Goal: Transaction & Acquisition: Purchase product/service

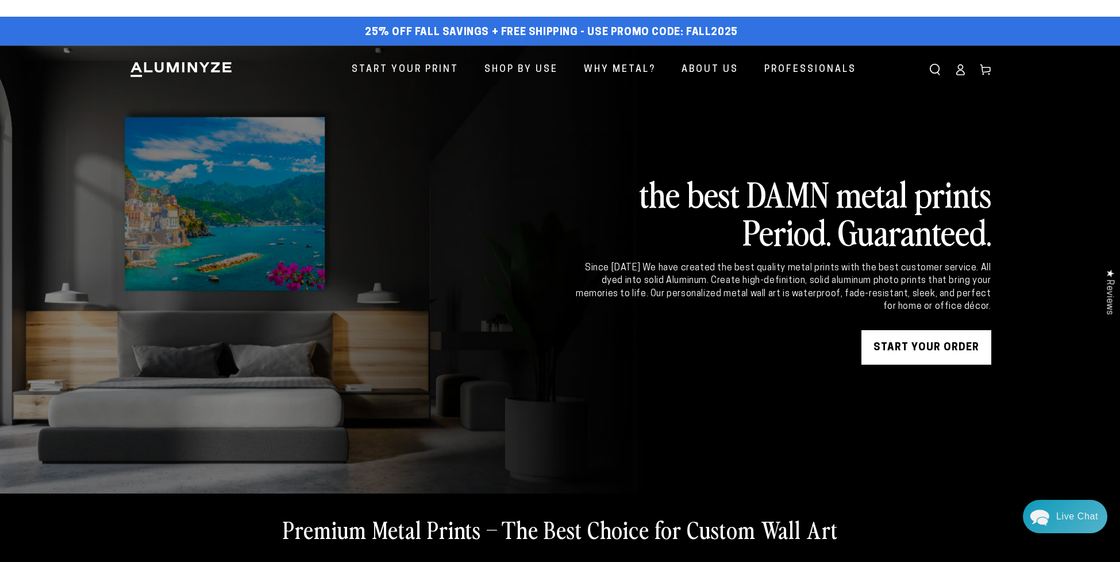
scroll to position [2, 0]
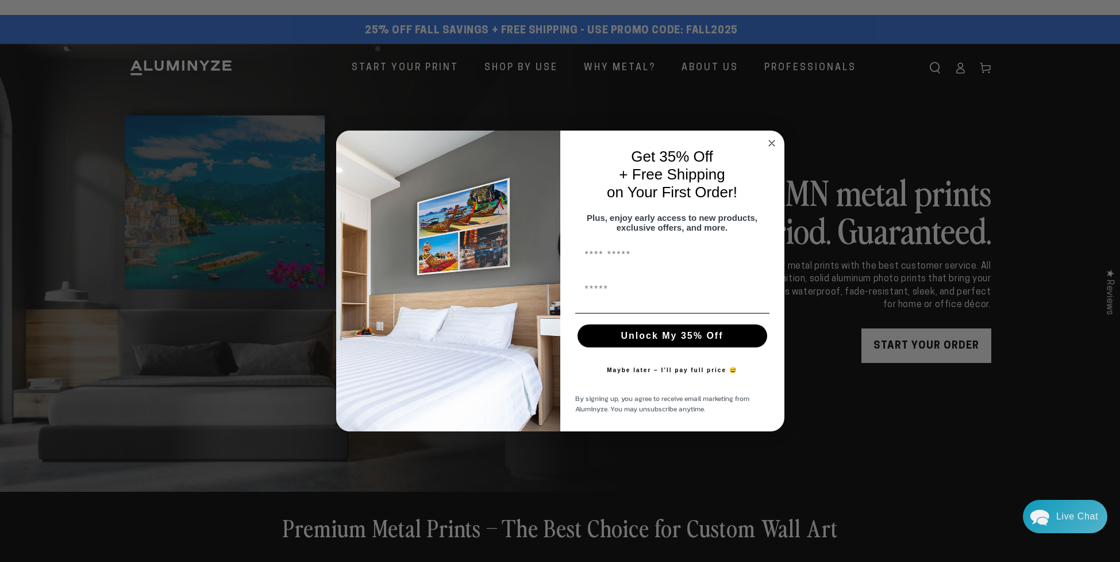
click at [772, 140] on icon "Close dialog" at bounding box center [772, 143] width 6 height 6
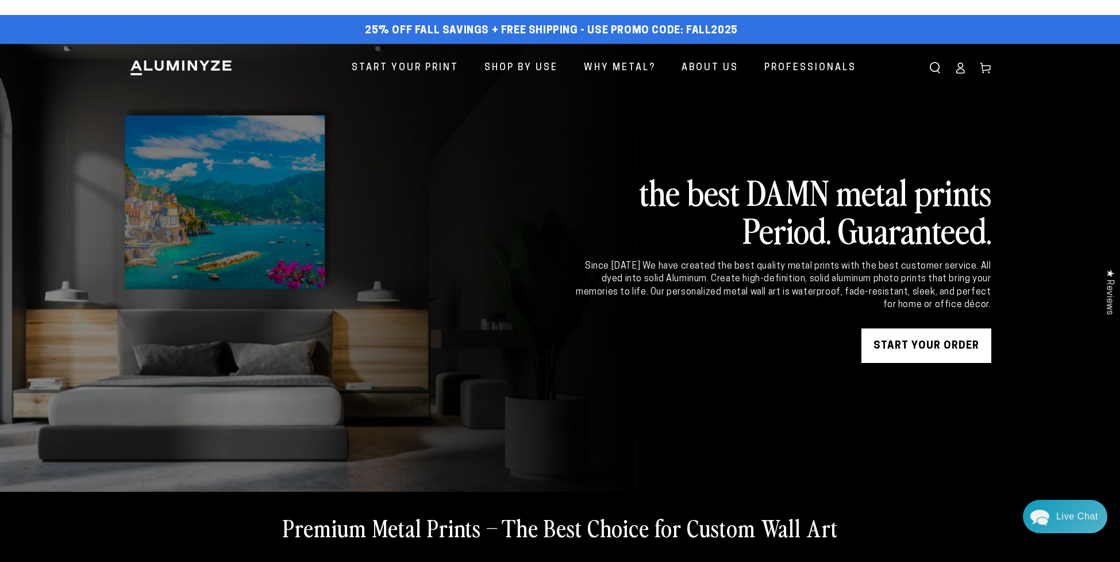
click at [985, 67] on icon at bounding box center [985, 67] width 11 height 11
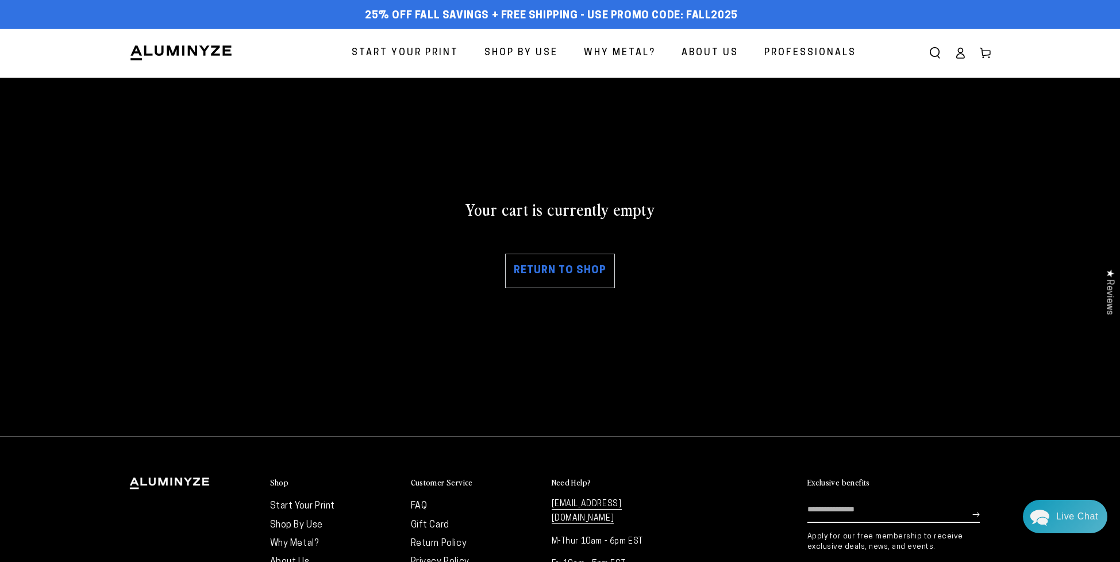
click at [391, 47] on span "Start Your Print" at bounding box center [405, 53] width 107 height 17
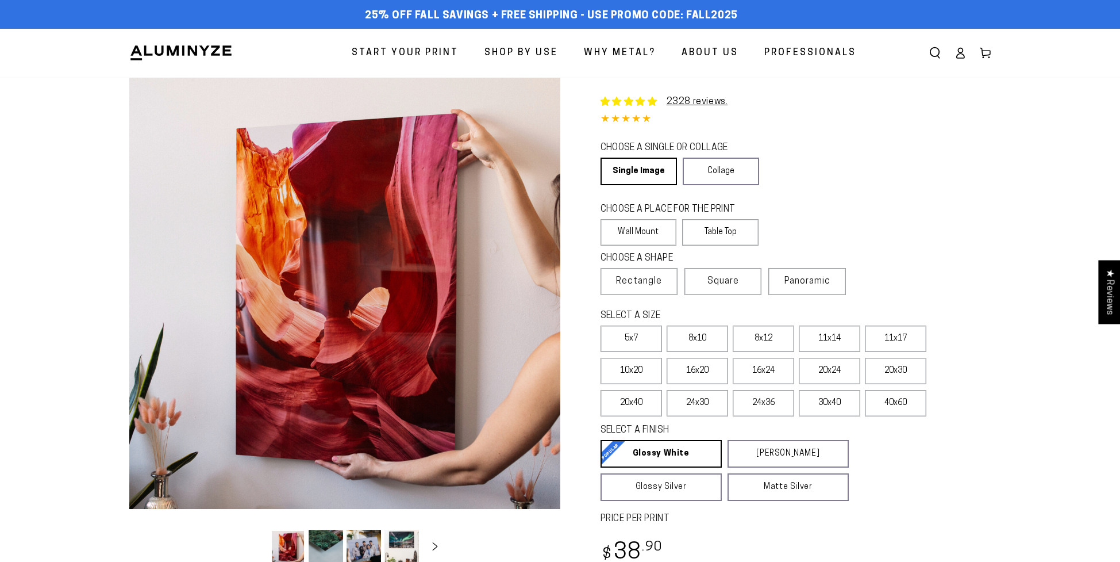
select select "**********"
click at [801, 278] on span "Panoramic" at bounding box center [808, 280] width 46 height 9
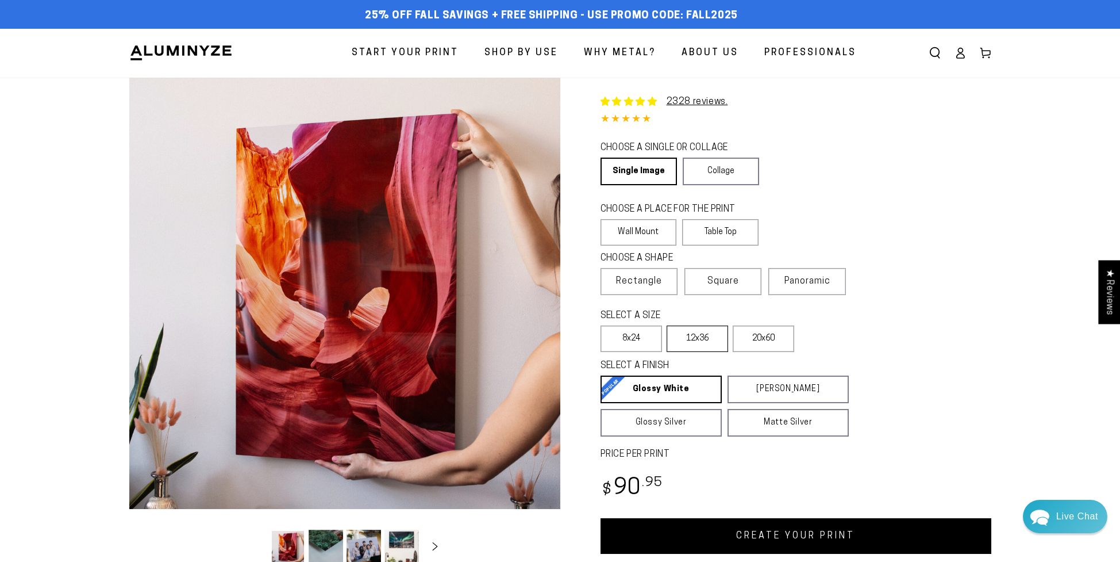
click at [712, 335] on label "12x36" at bounding box center [697, 338] width 61 height 26
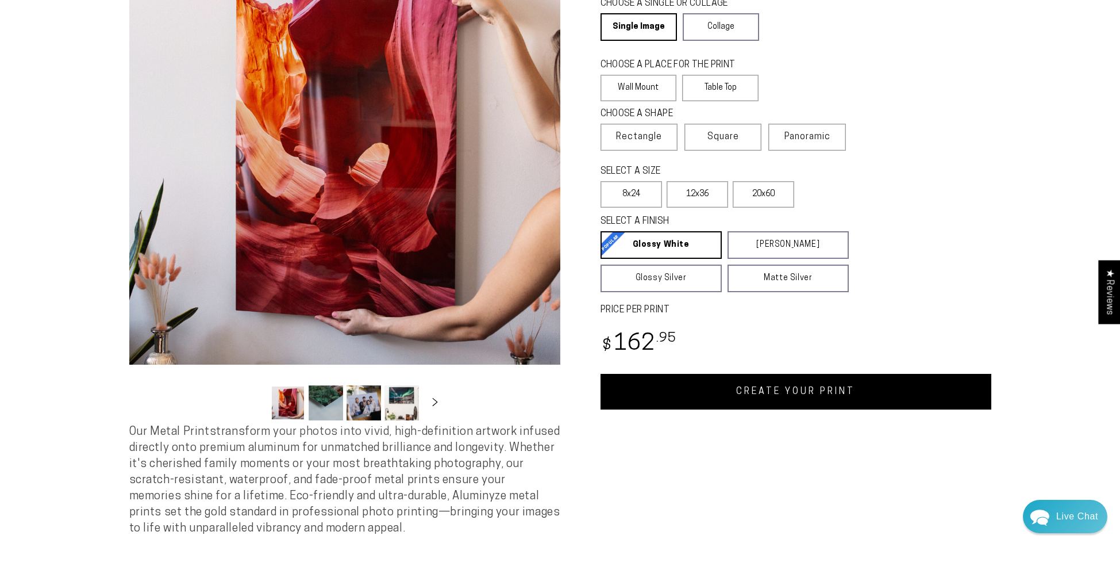
scroll to position [144, 0]
click at [850, 399] on link "CREATE YOUR PRINT" at bounding box center [796, 392] width 391 height 36
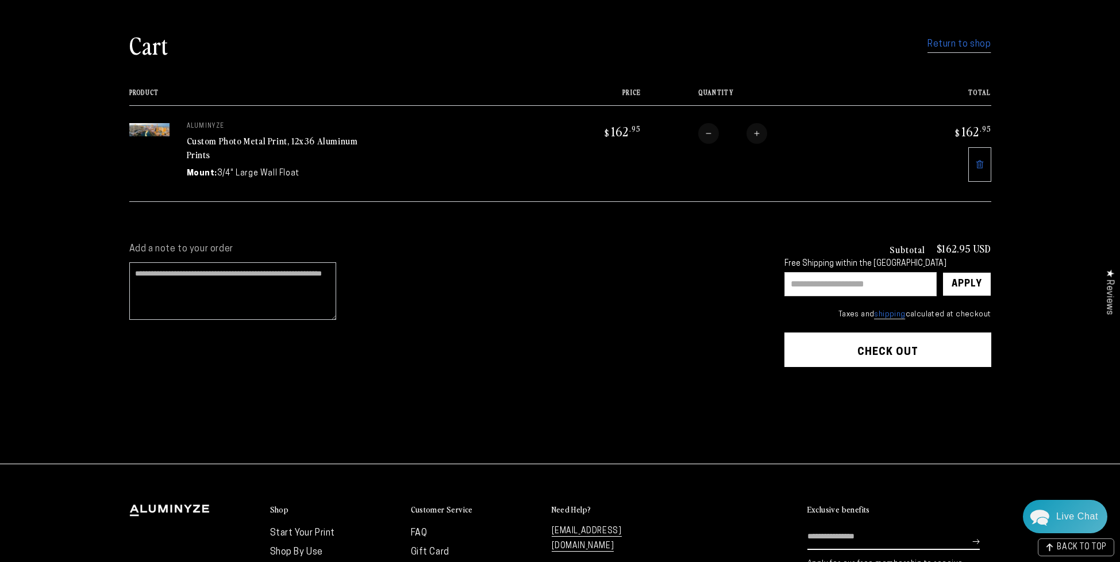
click at [848, 279] on input "text" at bounding box center [861, 284] width 152 height 24
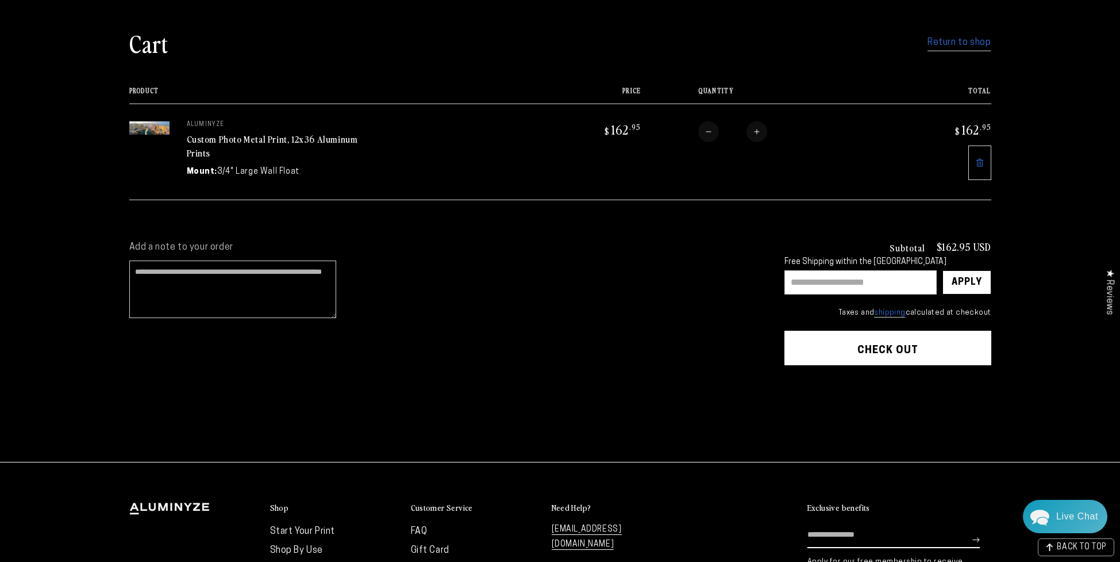
click at [871, 279] on input "text" at bounding box center [861, 282] width 152 height 24
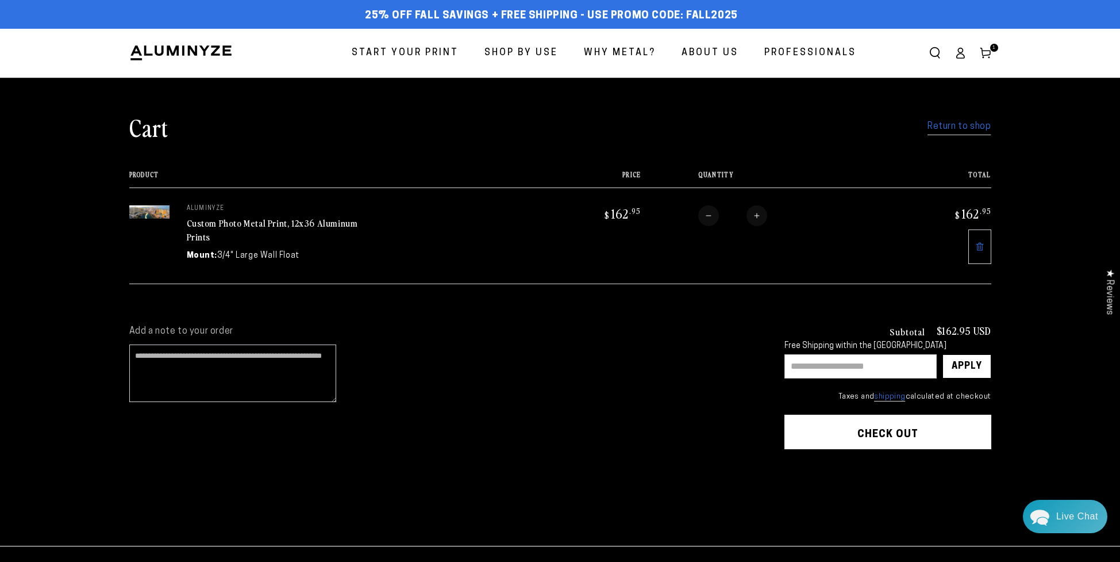
scroll to position [0, 0]
click at [952, 126] on link "Return to shop" at bounding box center [959, 126] width 63 height 17
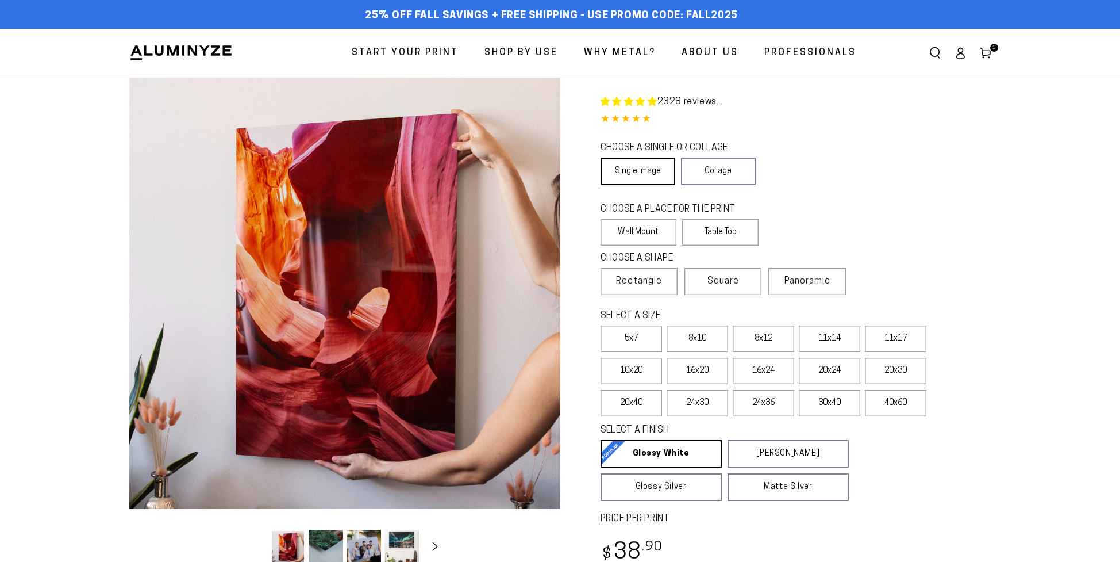
select select "**********"
click at [648, 168] on link "Single Image" at bounding box center [638, 171] width 75 height 28
click at [840, 341] on label "11x14" at bounding box center [829, 338] width 61 height 26
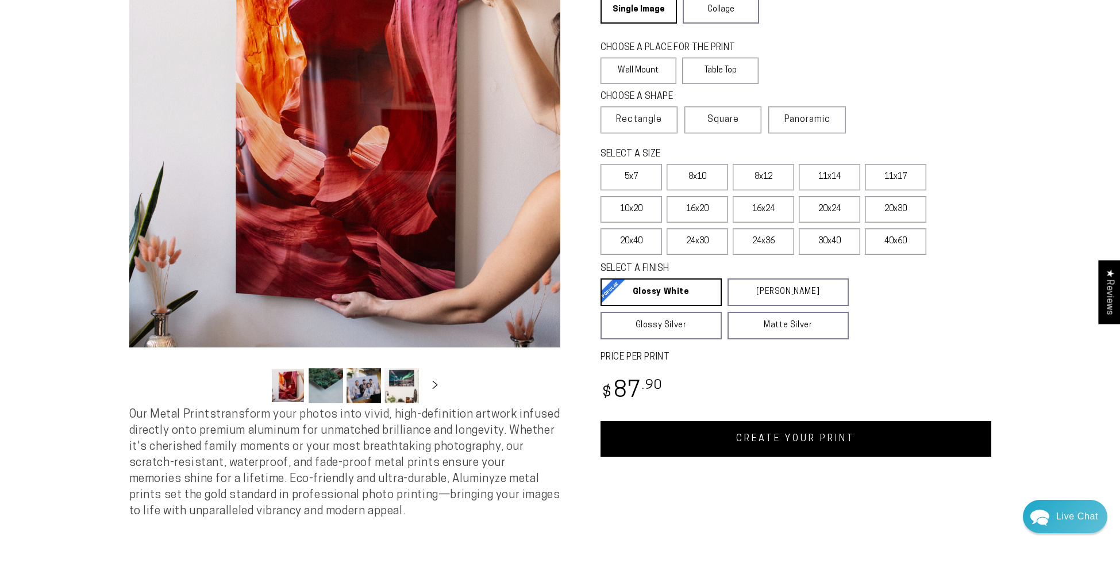
scroll to position [166, 0]
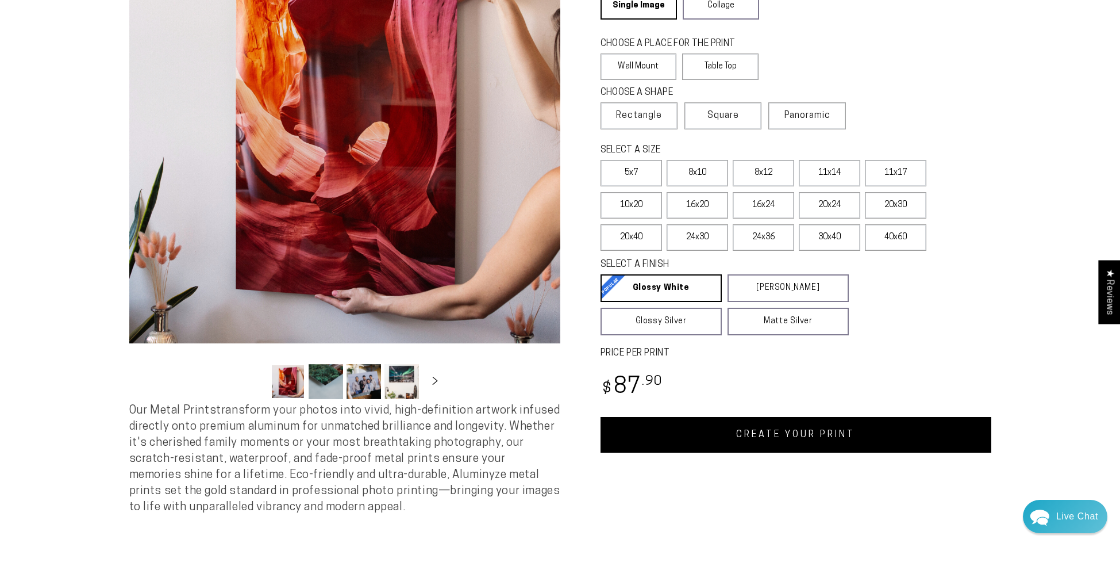
click at [856, 440] on link "CREATE YOUR PRINT" at bounding box center [796, 435] width 391 height 36
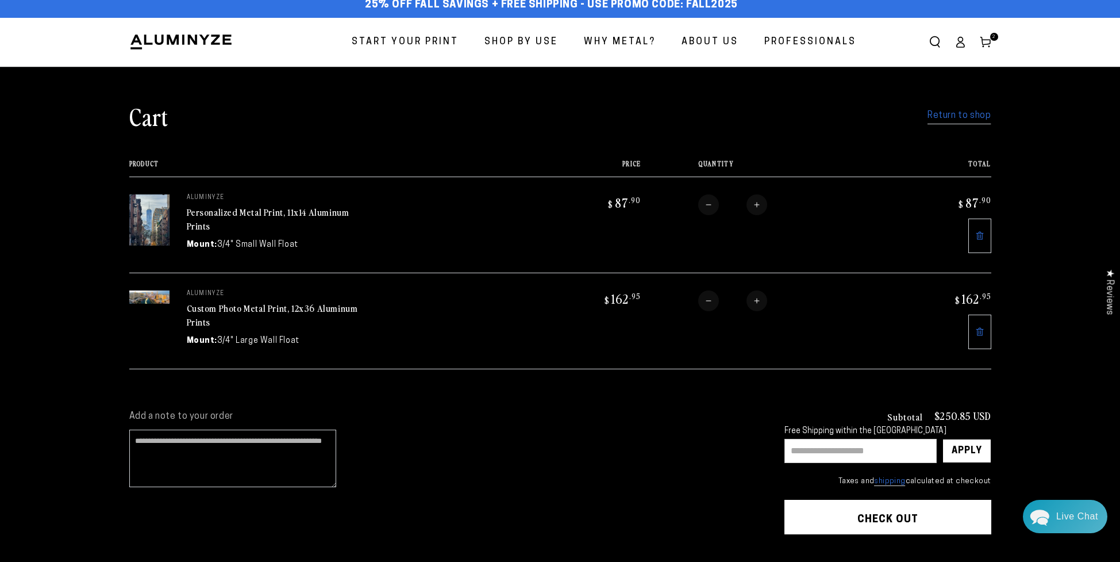
scroll to position [13, 1]
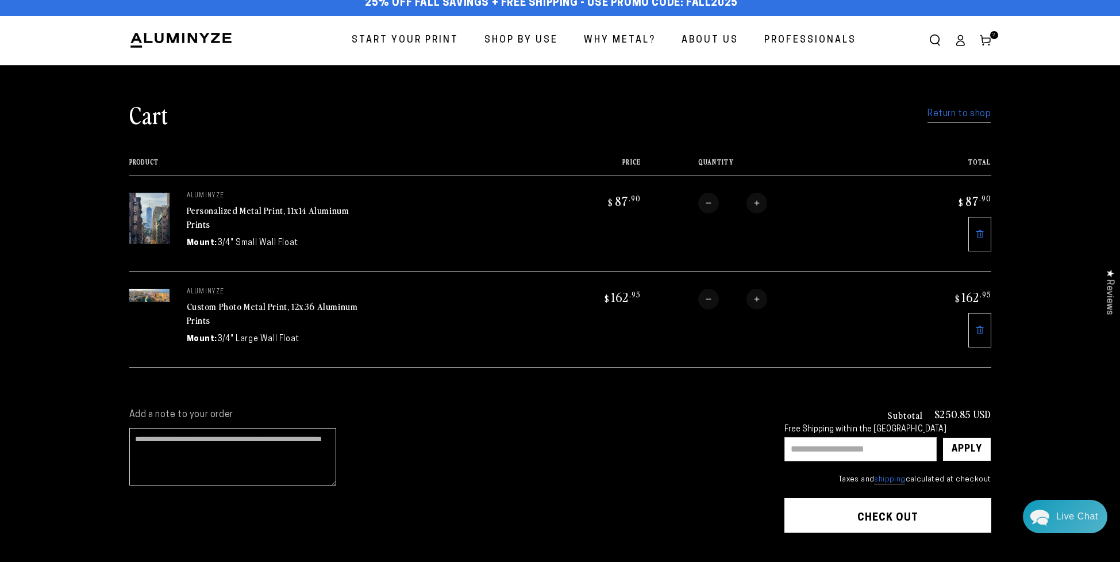
click at [851, 455] on input "text" at bounding box center [861, 449] width 152 height 24
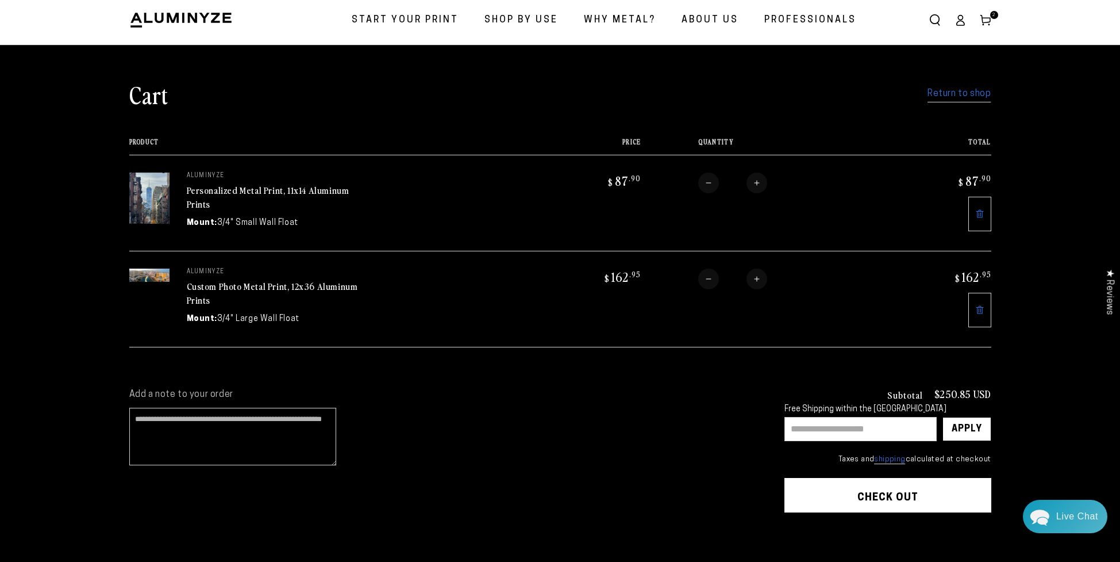
scroll to position [33, 0]
type input "******"
click at [964, 427] on div "Apply" at bounding box center [967, 428] width 30 height 23
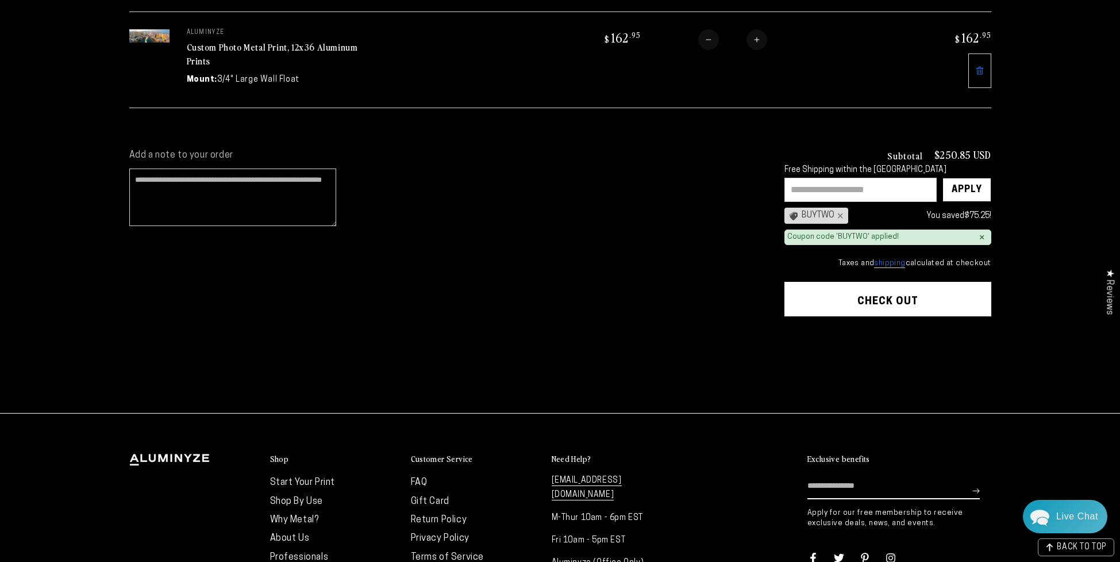
scroll to position [272, 0]
click at [789, 334] on shopify-apple-pay-button at bounding box center [787, 329] width 2 height 9
click at [787, 334] on shop-pay-wallet-button at bounding box center [786, 329] width 2 height 9
